Goal: Task Accomplishment & Management: Manage account settings

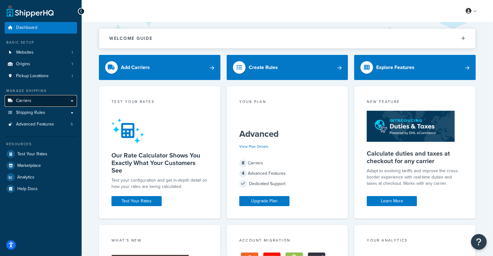
click at [35, 103] on link "Carriers" at bounding box center [41, 101] width 72 height 12
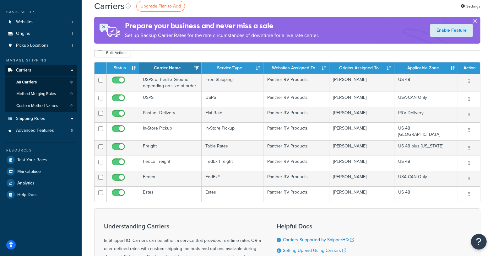
scroll to position [55, 0]
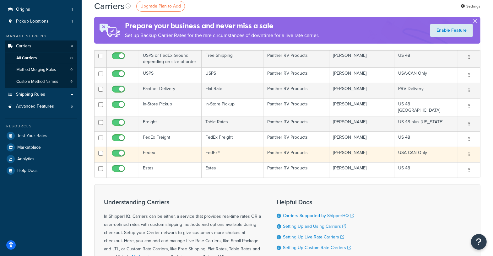
click at [162, 154] on td "Fedex" at bounding box center [170, 154] width 62 height 15
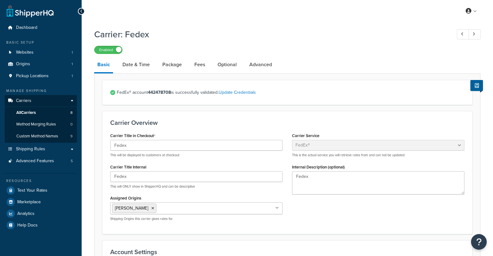
select select "fedEx"
select select "REGULAR_PICKUP"
select select "YOUR_PACKAGING"
click at [245, 92] on link "Update Credentials" at bounding box center [237, 92] width 37 height 7
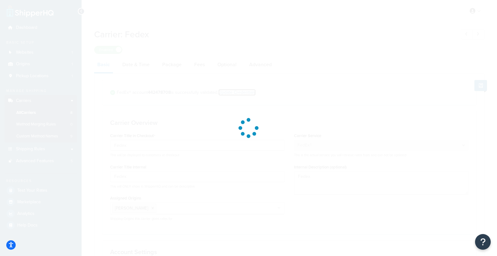
select select "US"
